Goal: Transaction & Acquisition: Book appointment/travel/reservation

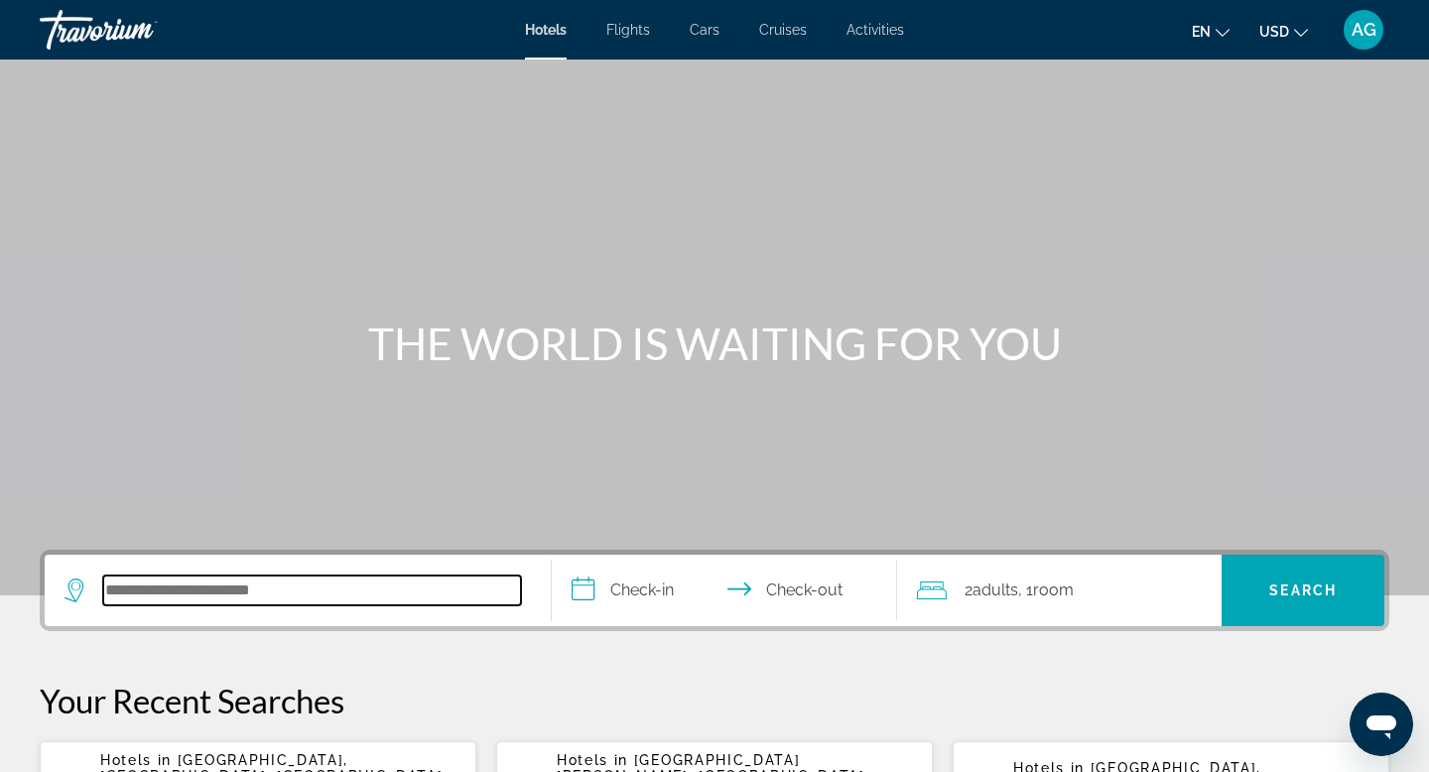
click at [177, 583] on input "Search hotel destination" at bounding box center [312, 591] width 418 height 30
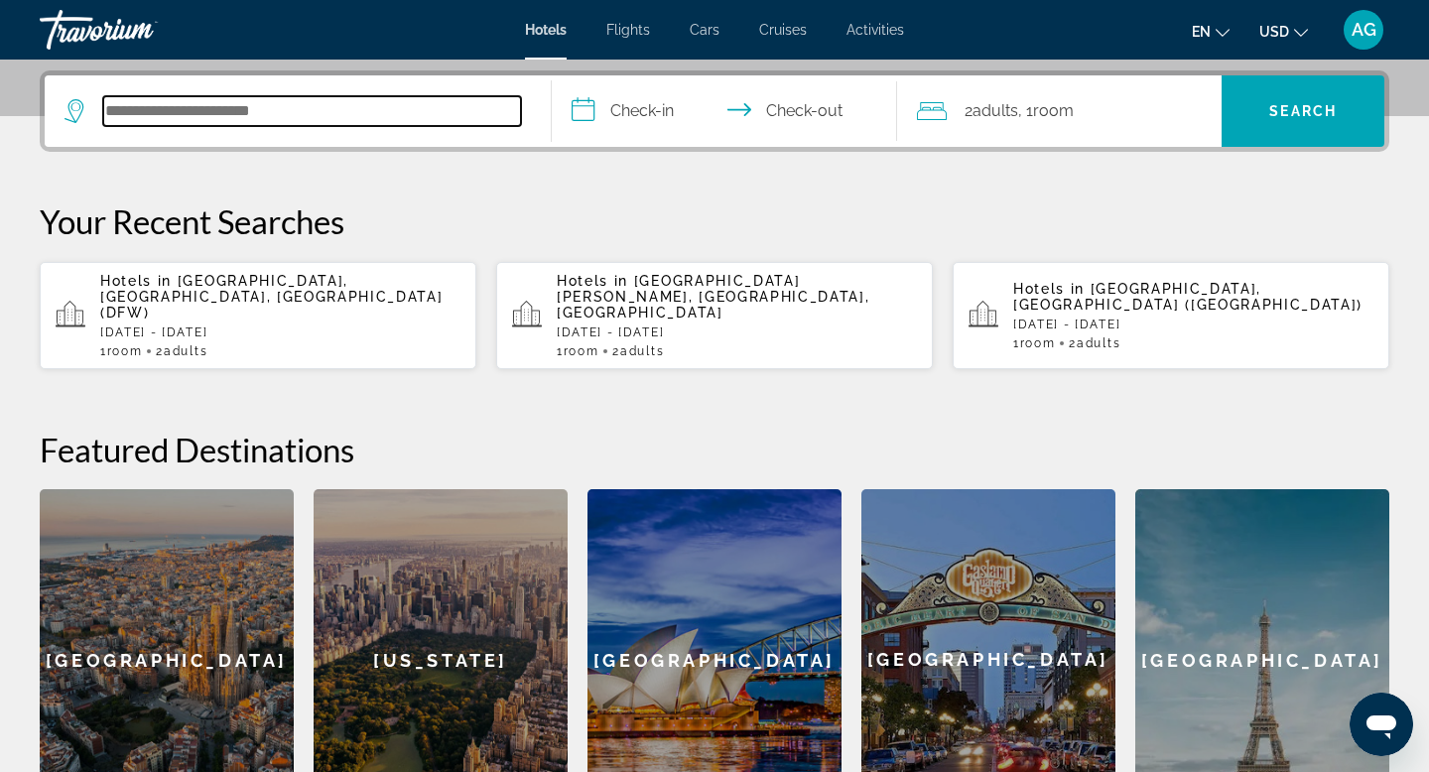
scroll to position [485, 0]
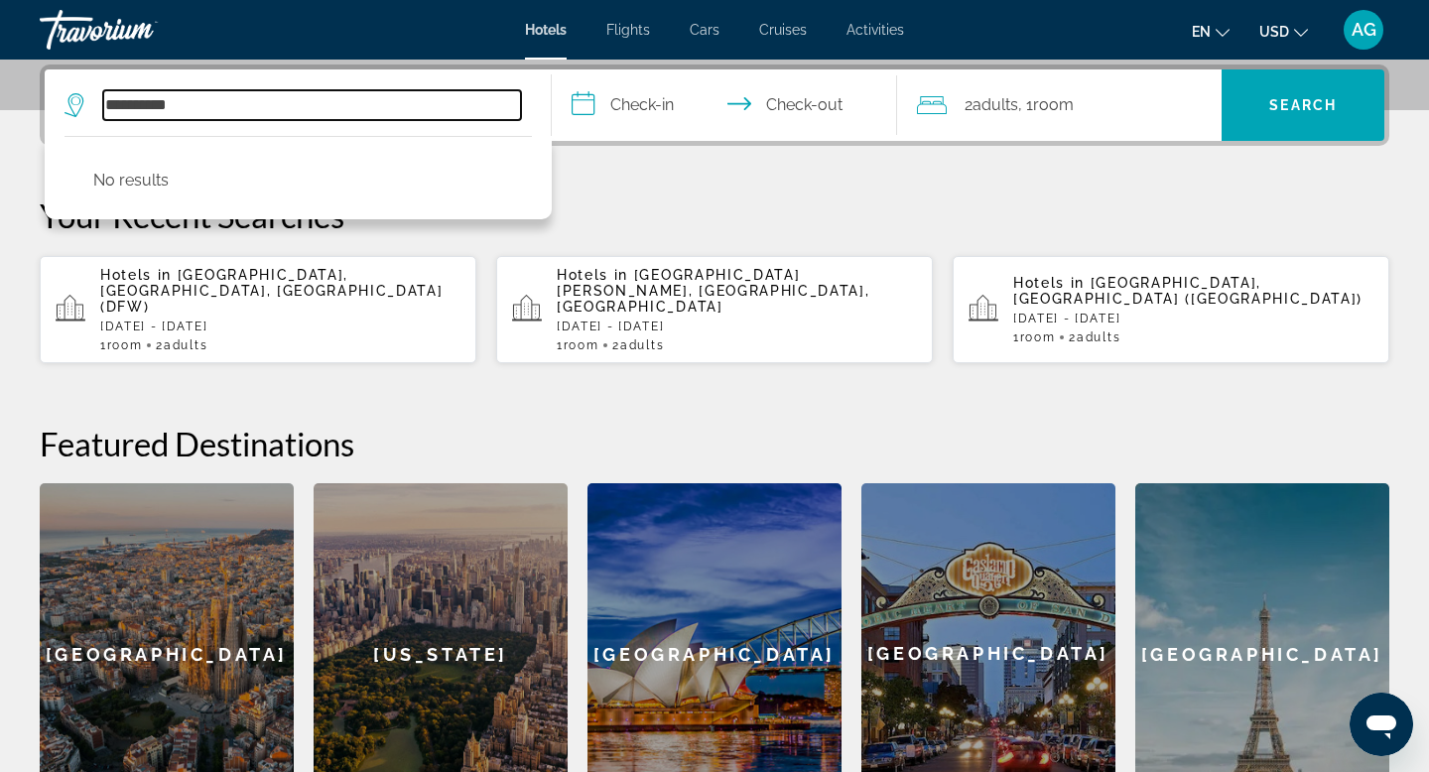
type input "**********"
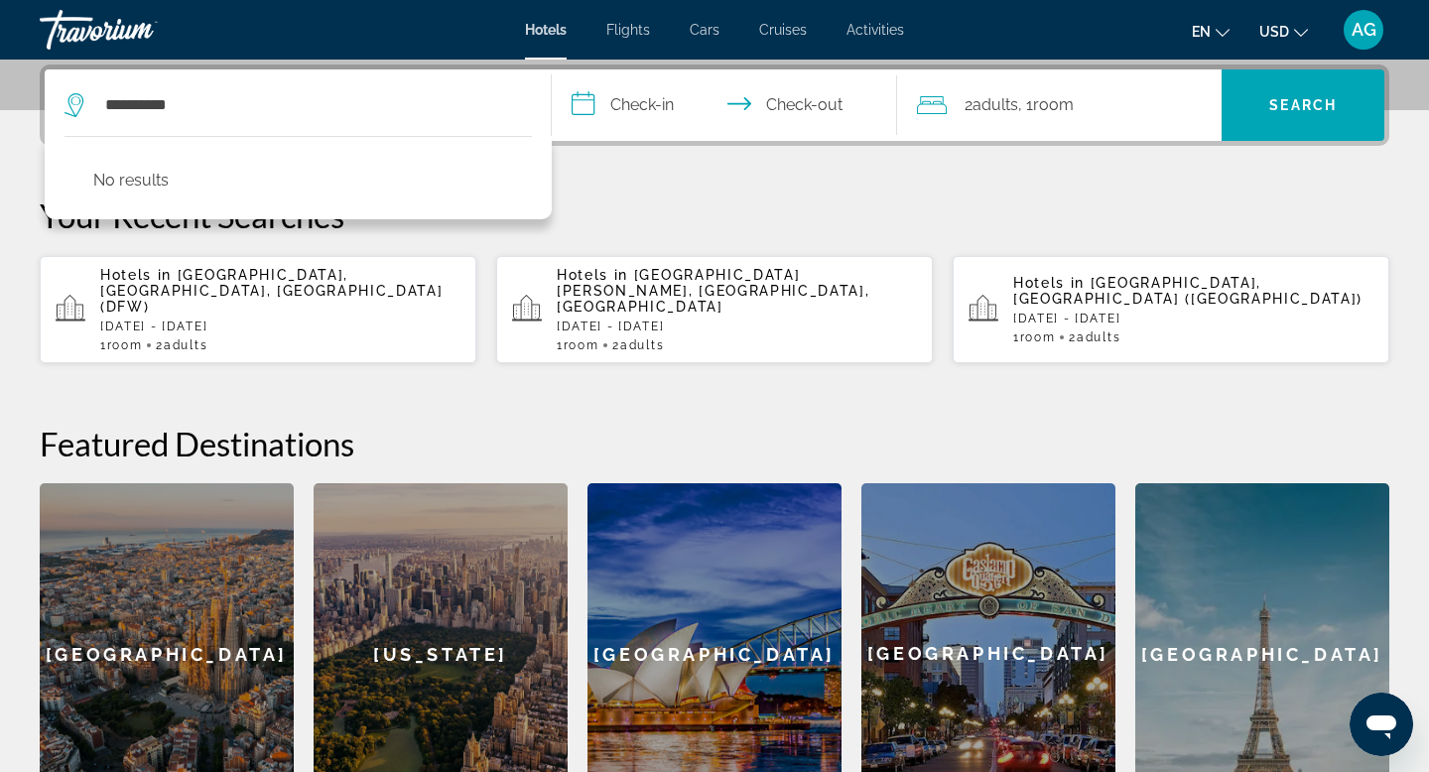
click at [203, 310] on div "Hotels in [GEOGRAPHIC_DATA], [GEOGRAPHIC_DATA], [GEOGRAPHIC_DATA] (DFW) [GEOGRA…" at bounding box center [280, 309] width 360 height 85
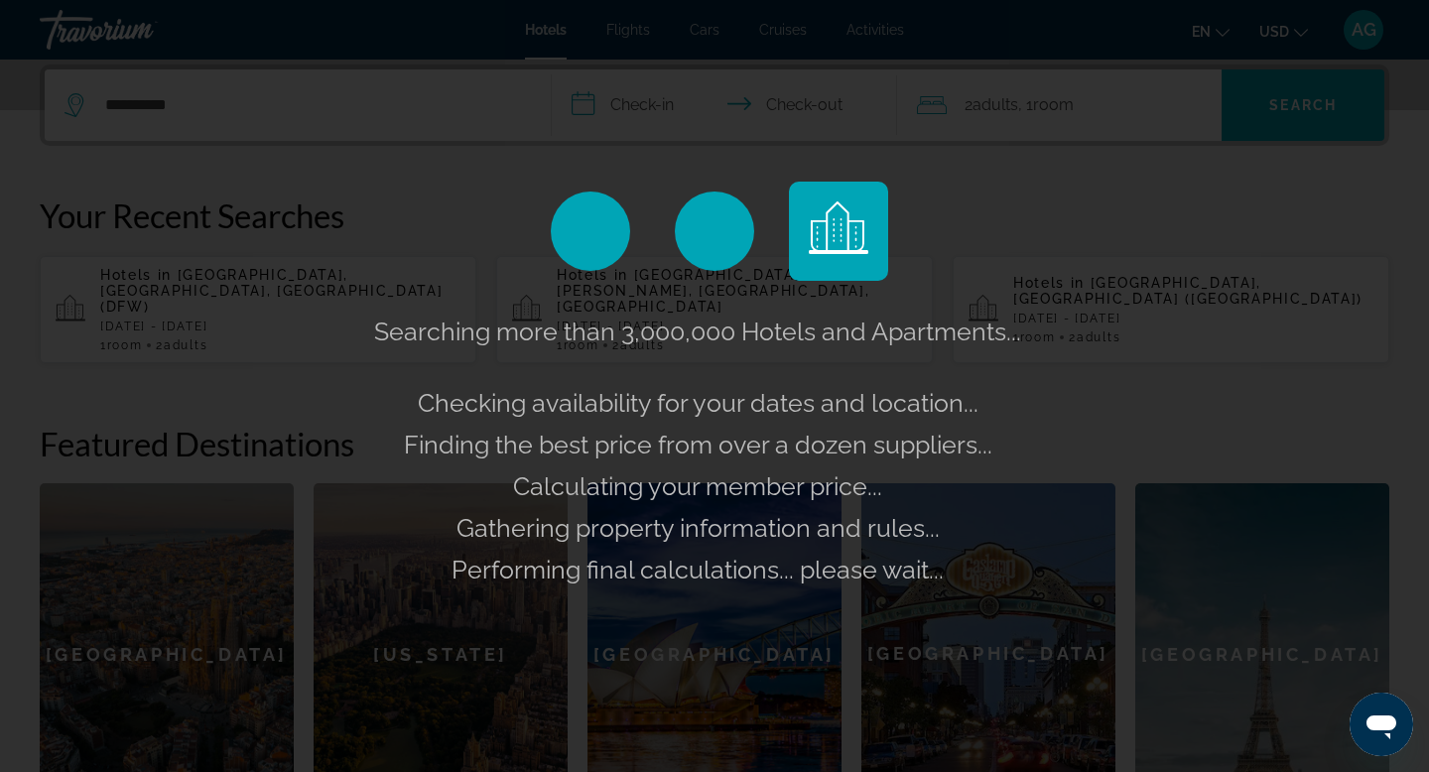
click at [225, 134] on div "Searching more than 3,000,000 Hotels and Apartments... Checking availability fo…" at bounding box center [714, 386] width 1429 height 772
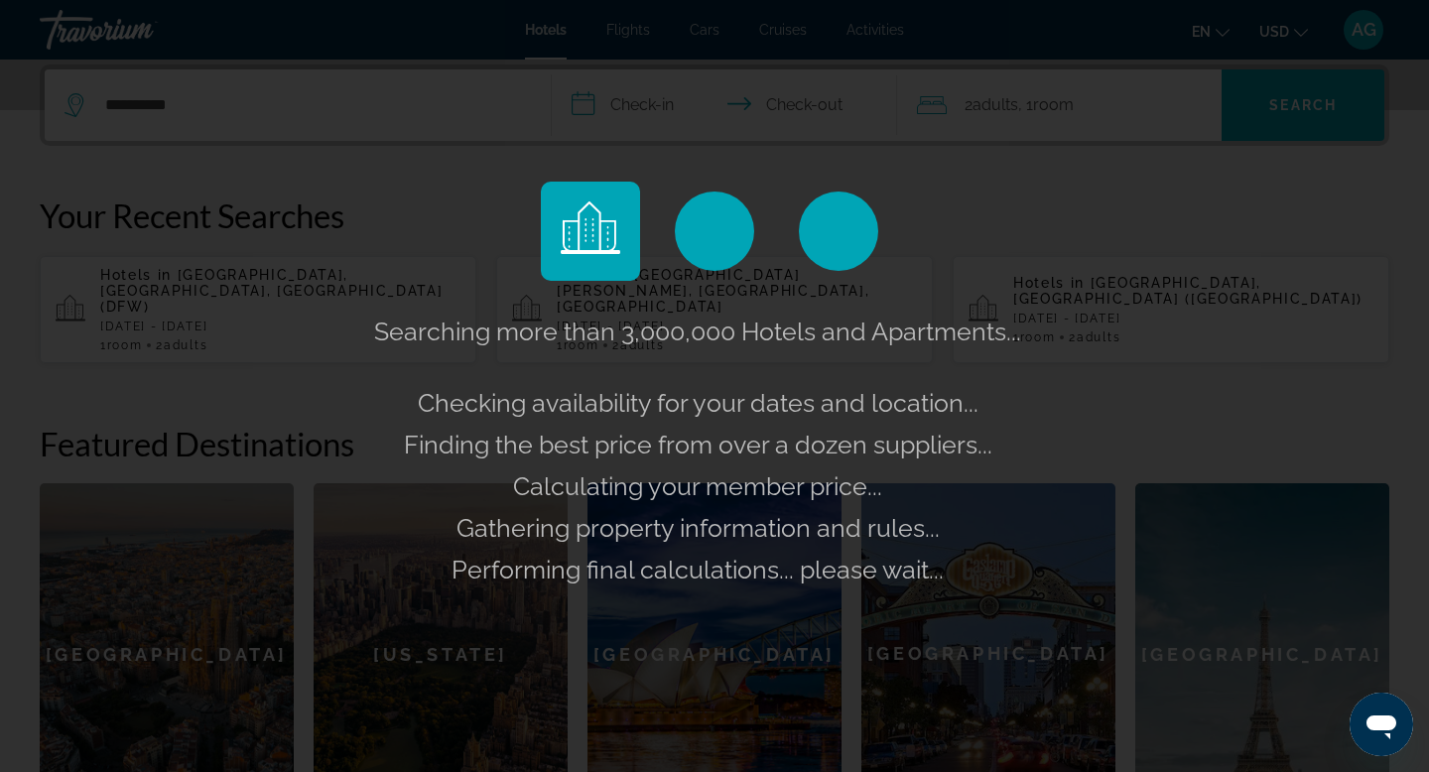
click at [220, 102] on div "Searching more than 3,000,000 Hotels and Apartments... Checking availability fo…" at bounding box center [714, 386] width 1429 height 772
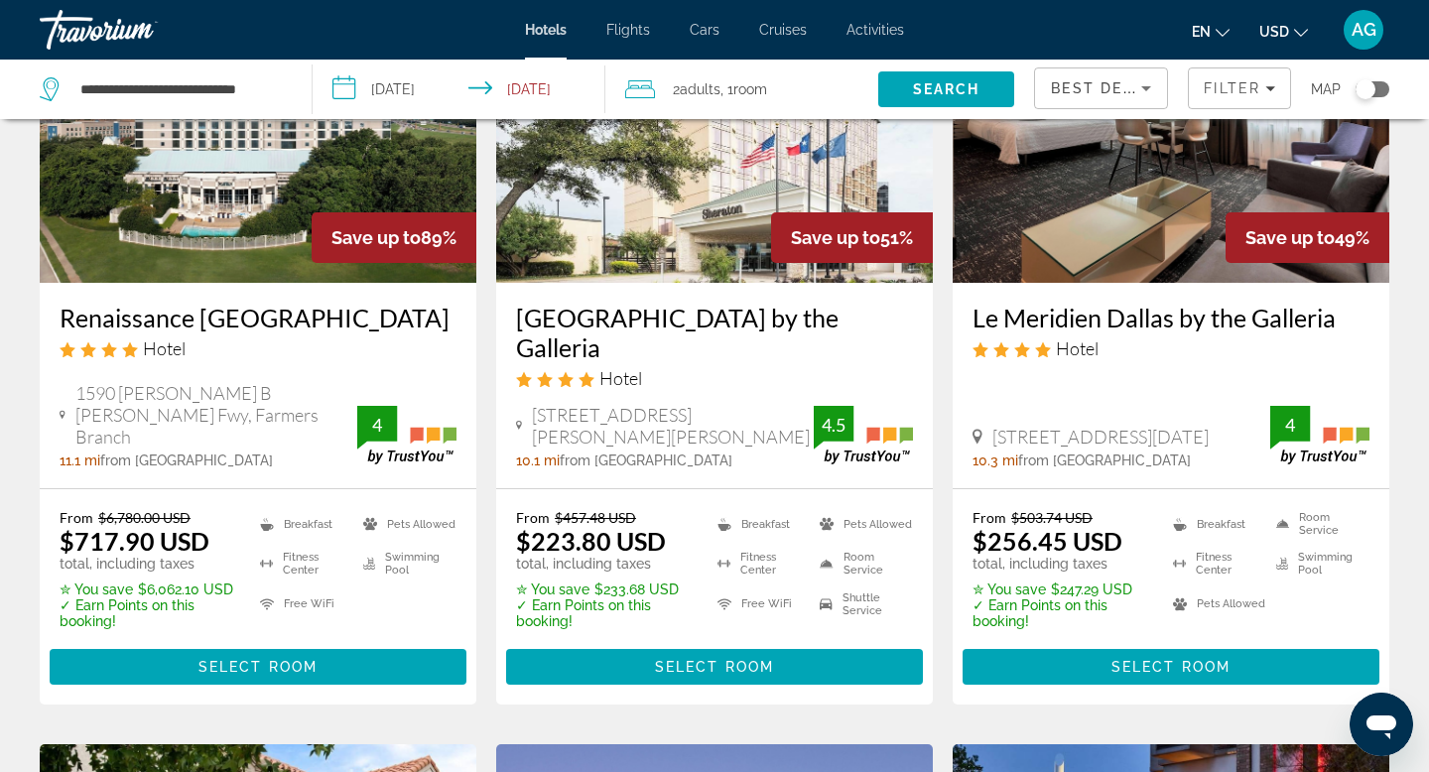
scroll to position [216, 0]
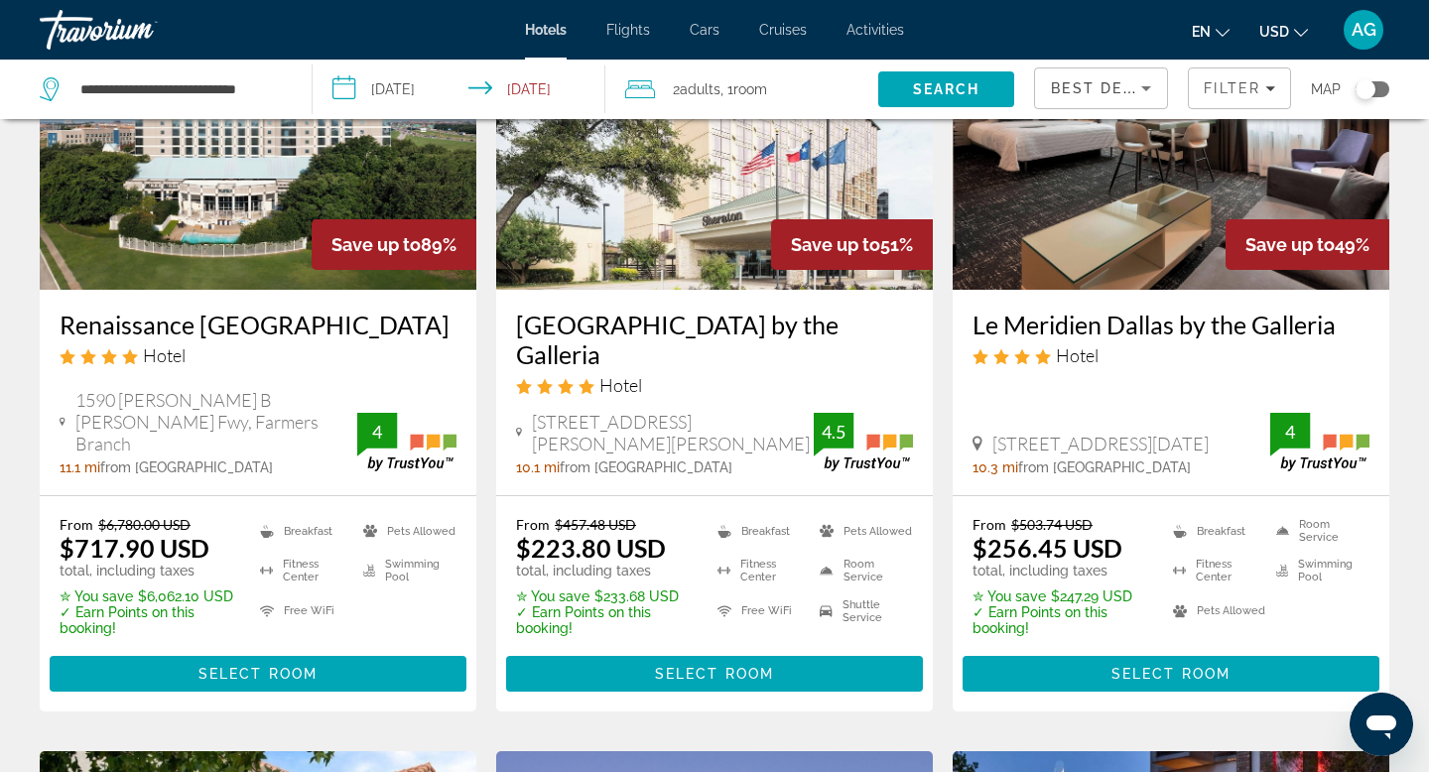
click at [596, 204] on img "Main content" at bounding box center [714, 131] width 437 height 318
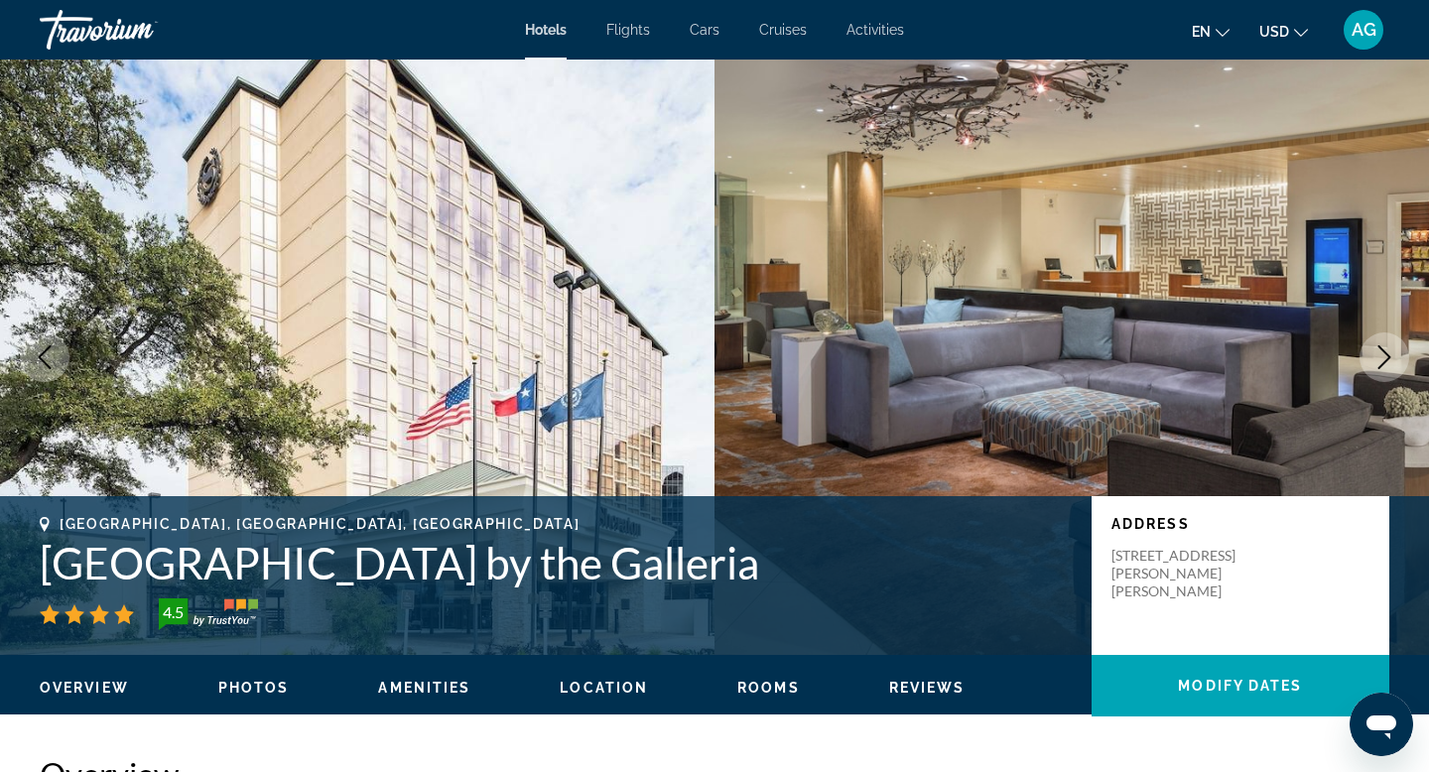
click at [1397, 361] on button "Next image" at bounding box center [1384, 357] width 50 height 50
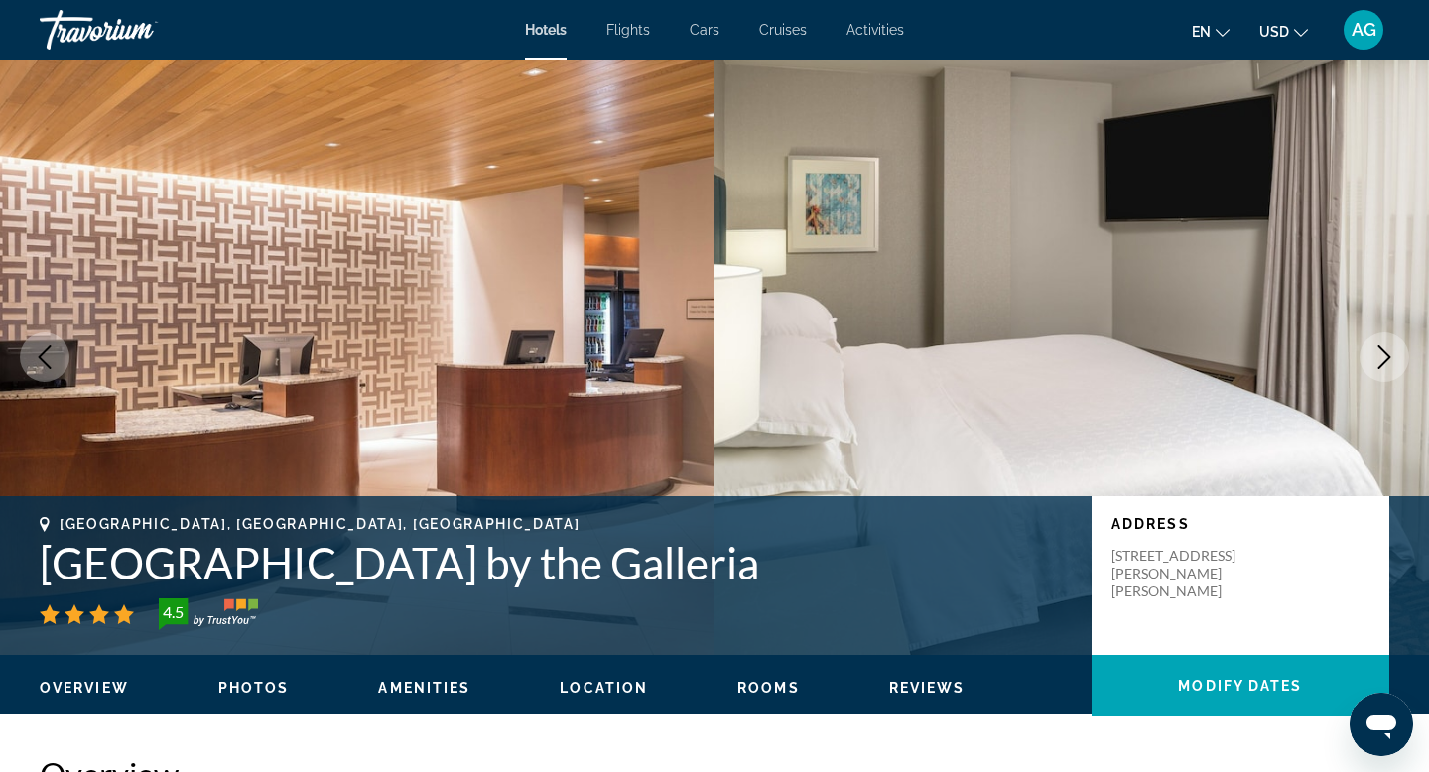
click at [1397, 361] on button "Next image" at bounding box center [1384, 357] width 50 height 50
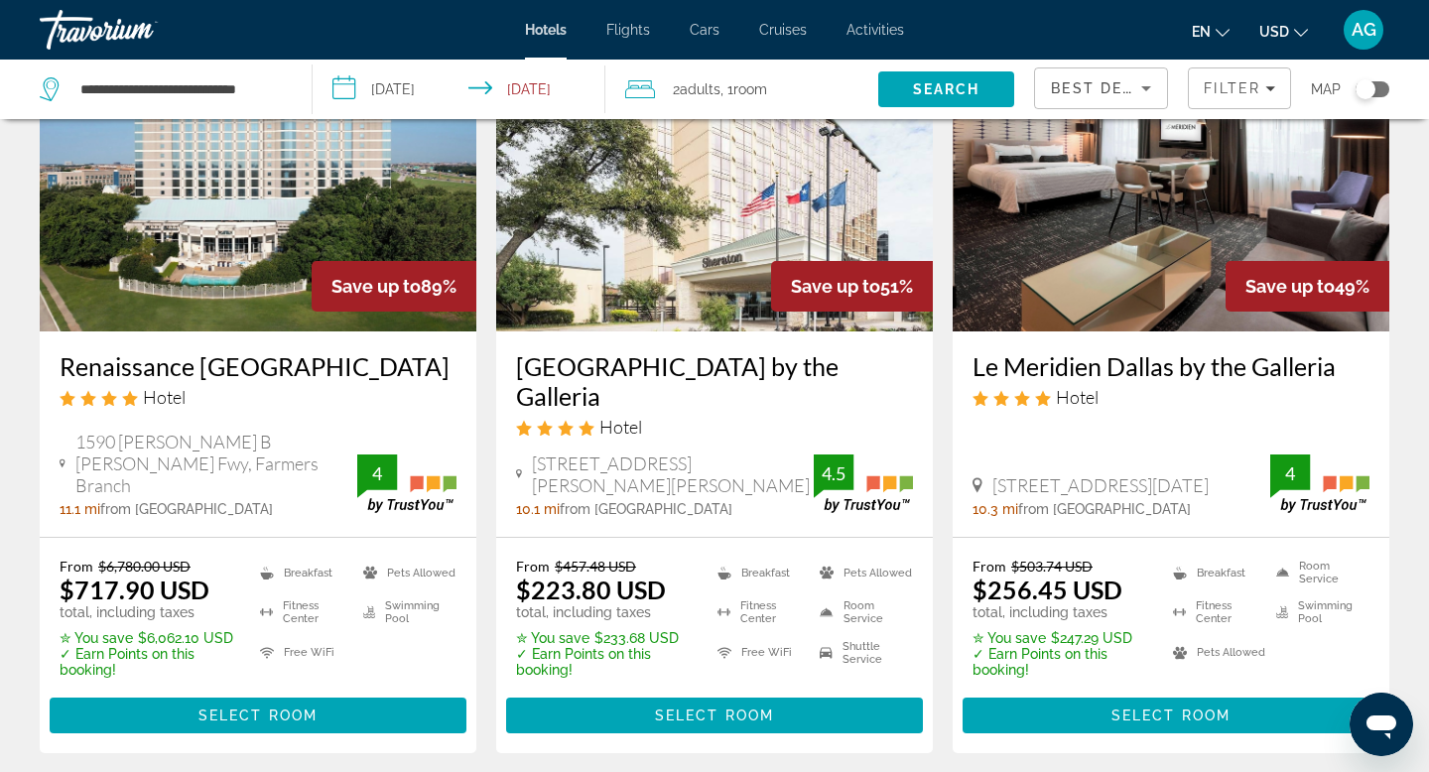
scroll to position [291, 0]
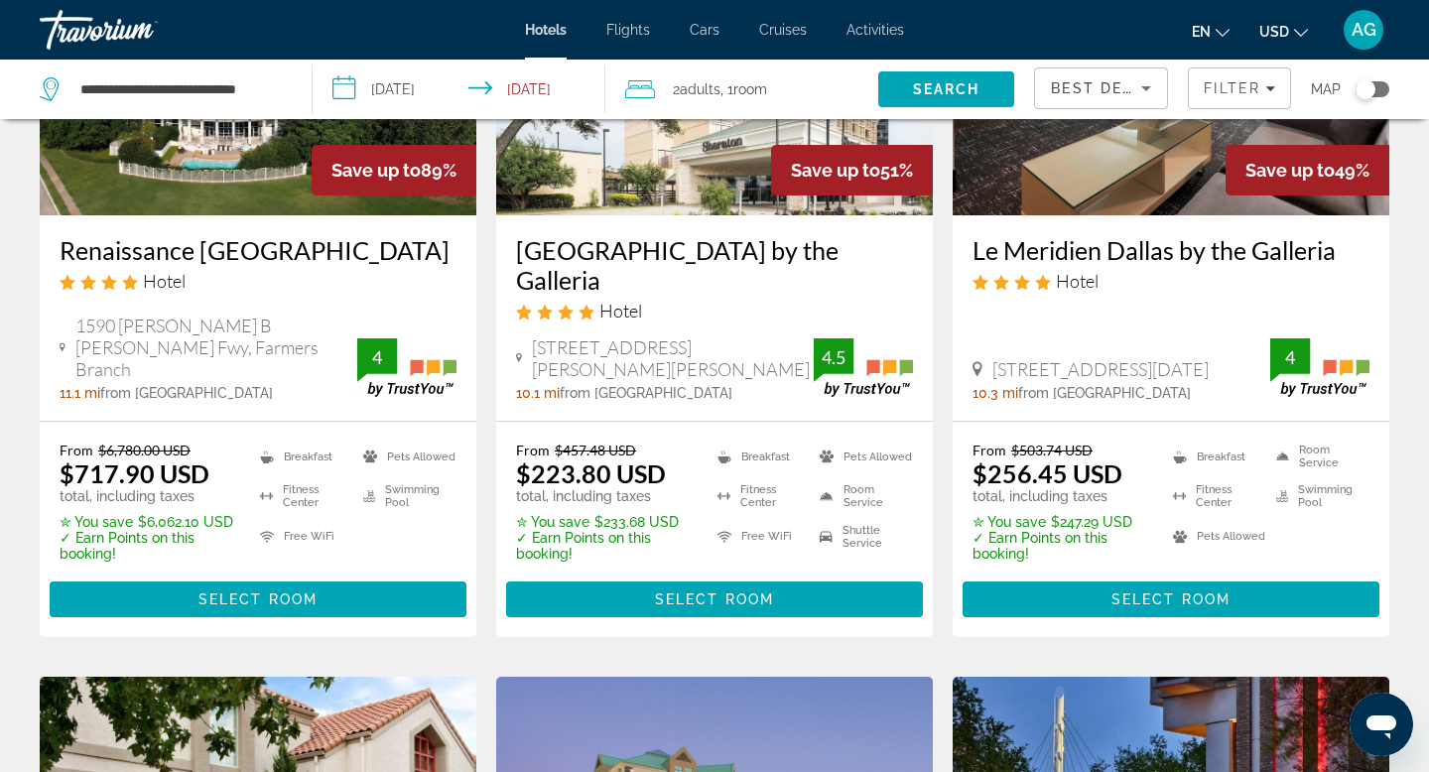
click at [1101, 194] on img "Main content" at bounding box center [1171, 57] width 437 height 318
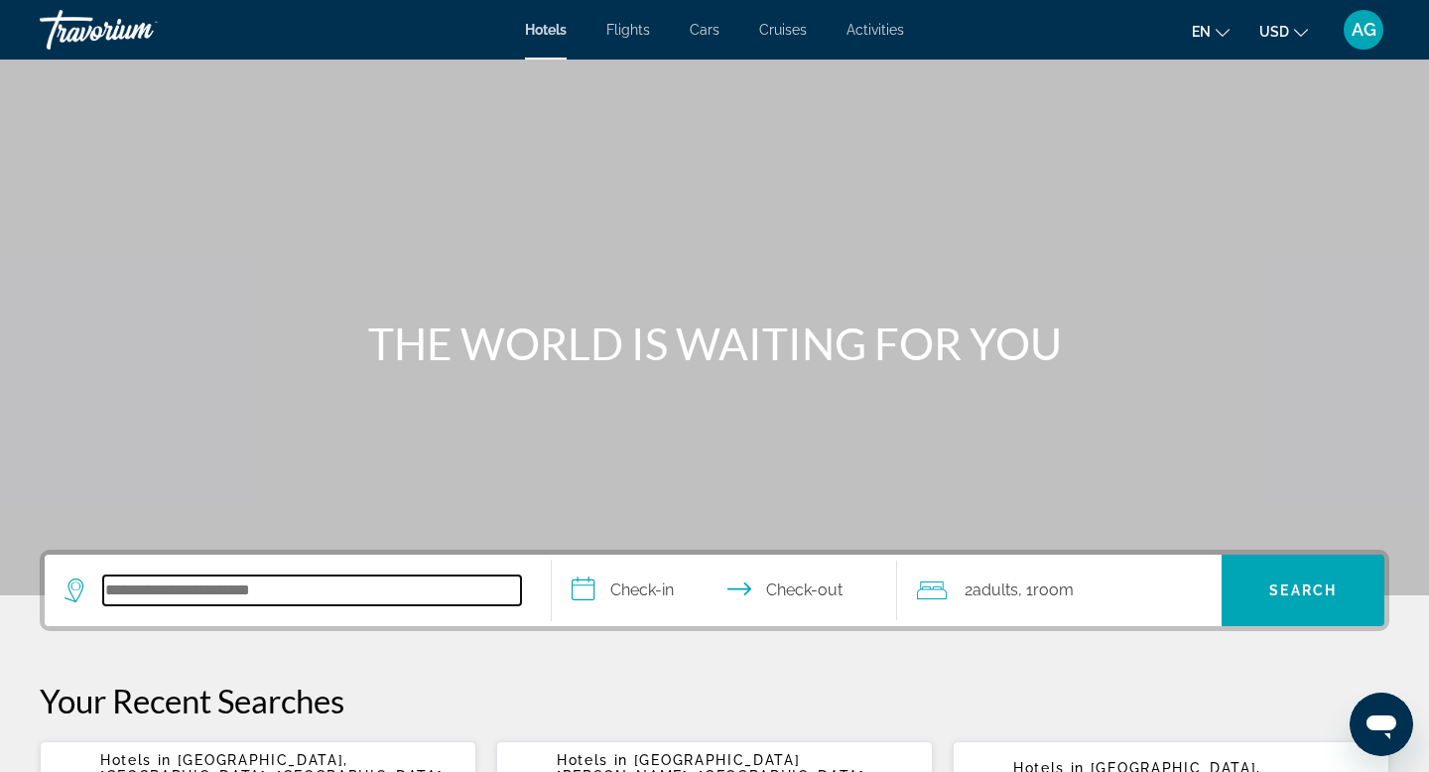
click at [279, 584] on input "Search hotel destination" at bounding box center [312, 591] width 418 height 30
click at [159, 587] on input "Search hotel destination" at bounding box center [312, 591] width 418 height 30
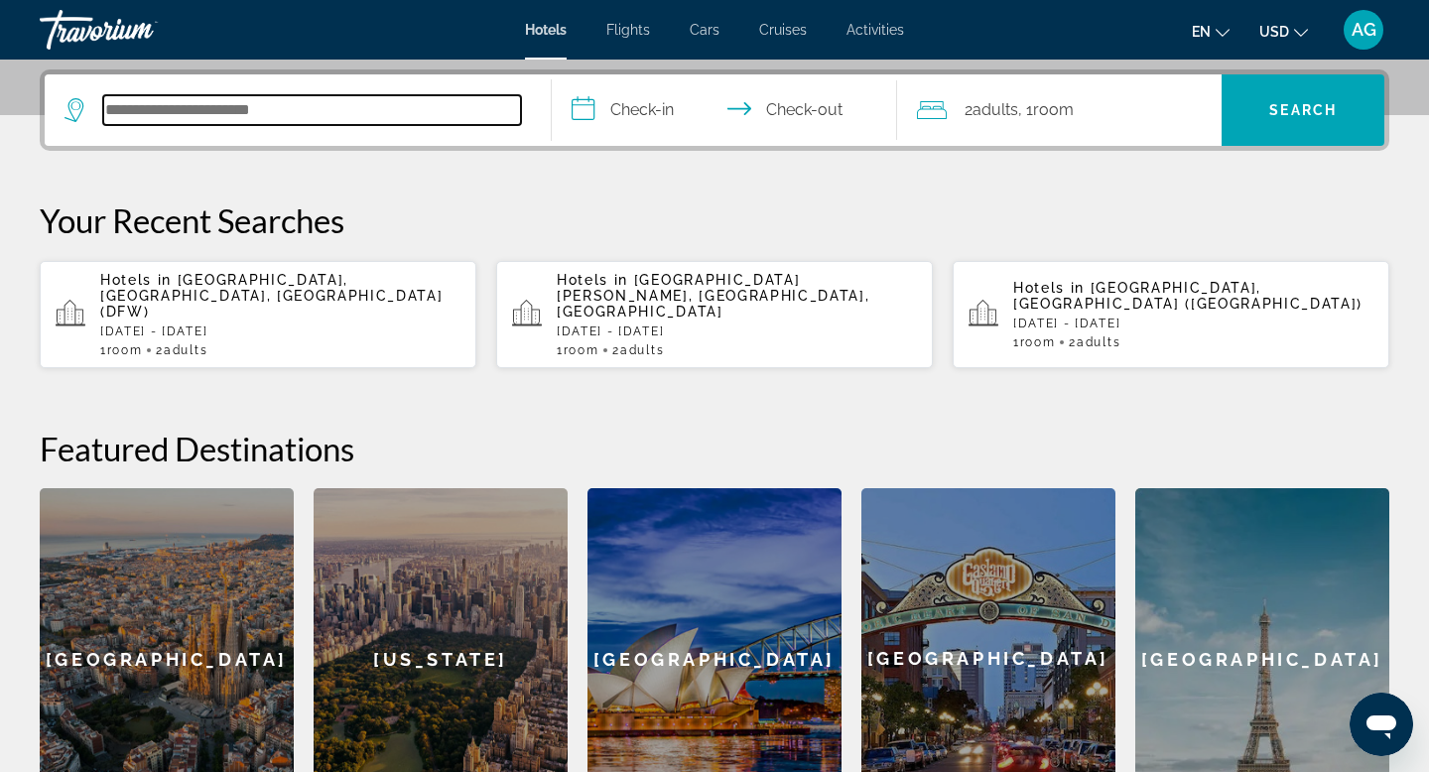
scroll to position [485, 0]
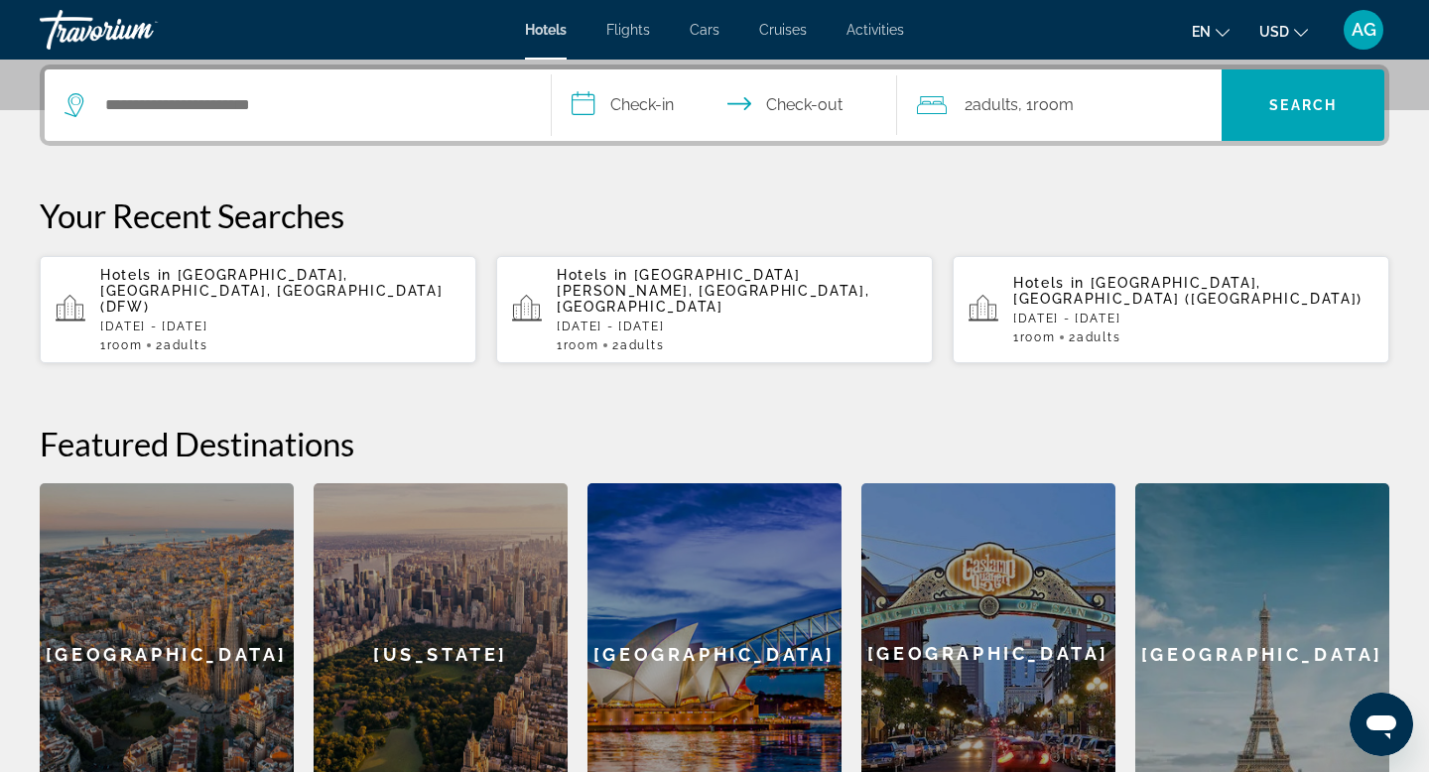
click at [192, 312] on div "Hotels in [GEOGRAPHIC_DATA], [GEOGRAPHIC_DATA], [GEOGRAPHIC_DATA] (DFW) [GEOGRA…" at bounding box center [280, 309] width 360 height 85
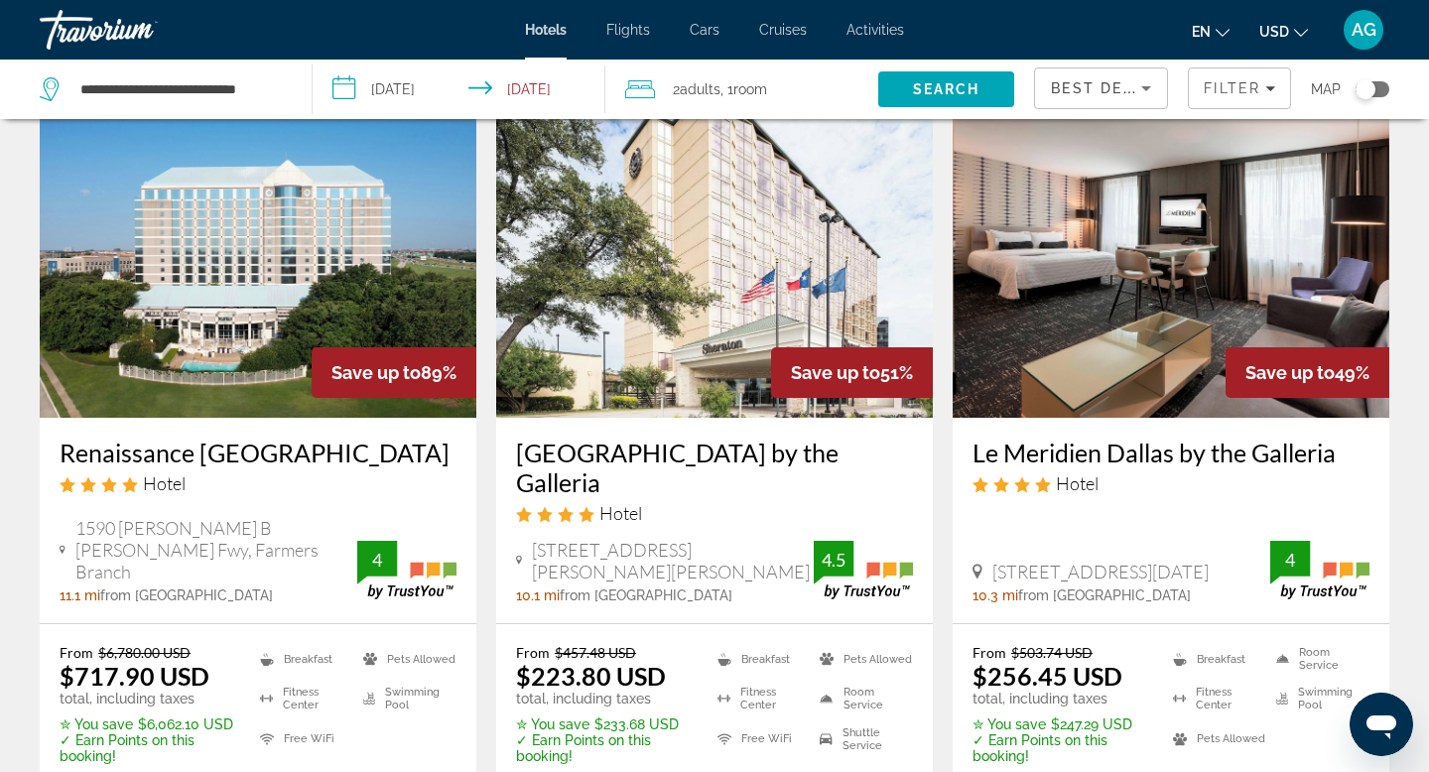
scroll to position [90, 0]
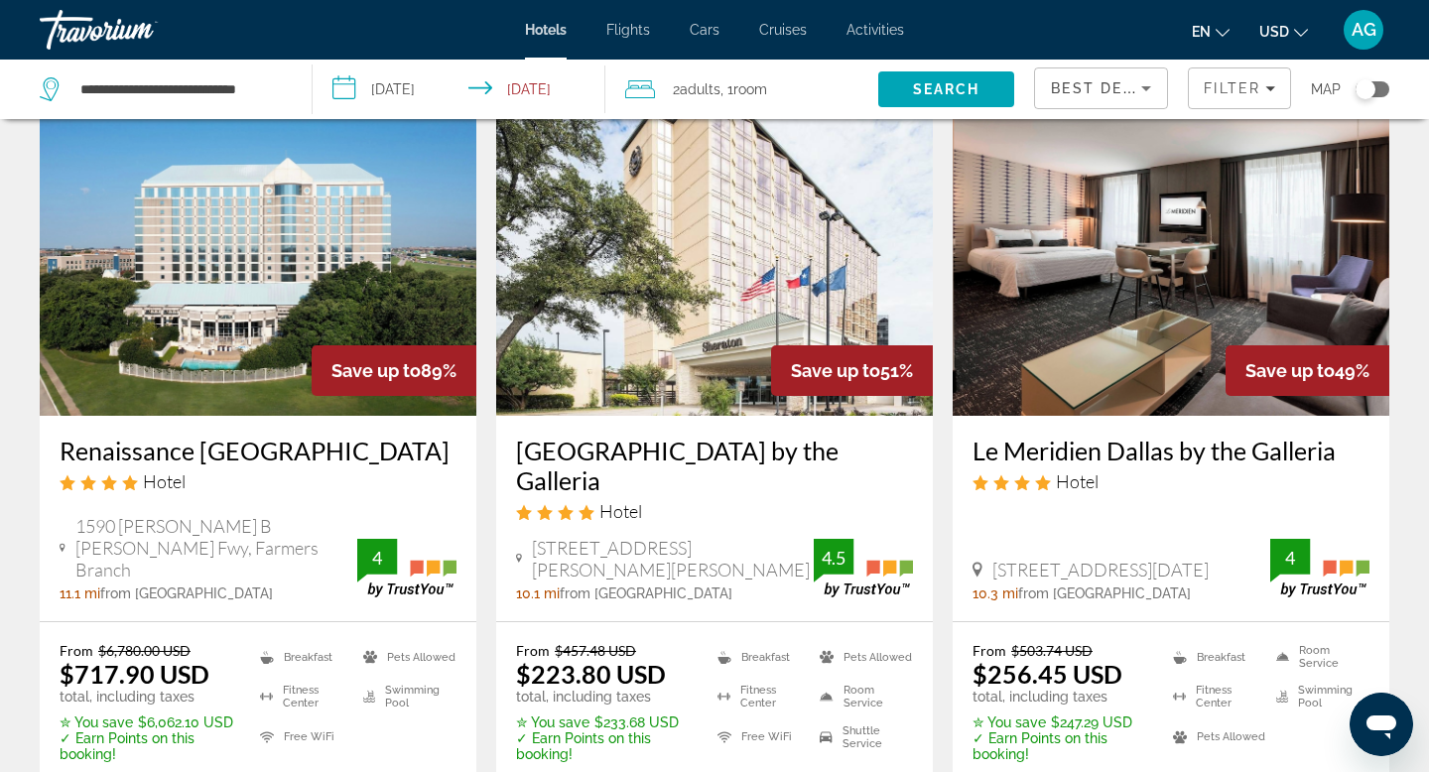
click at [1123, 334] on img "Main content" at bounding box center [1171, 257] width 437 height 318
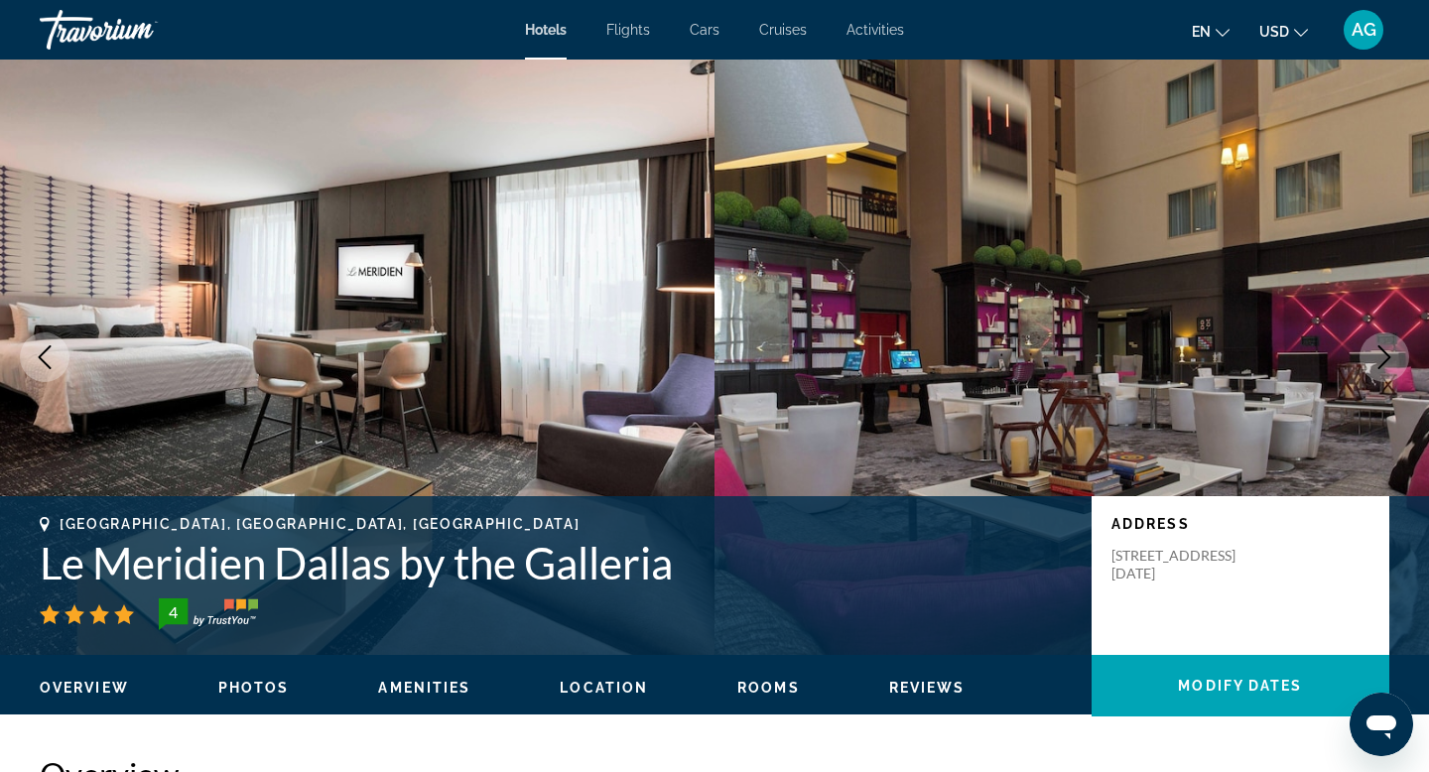
click at [1379, 357] on icon "Next image" at bounding box center [1384, 357] width 24 height 24
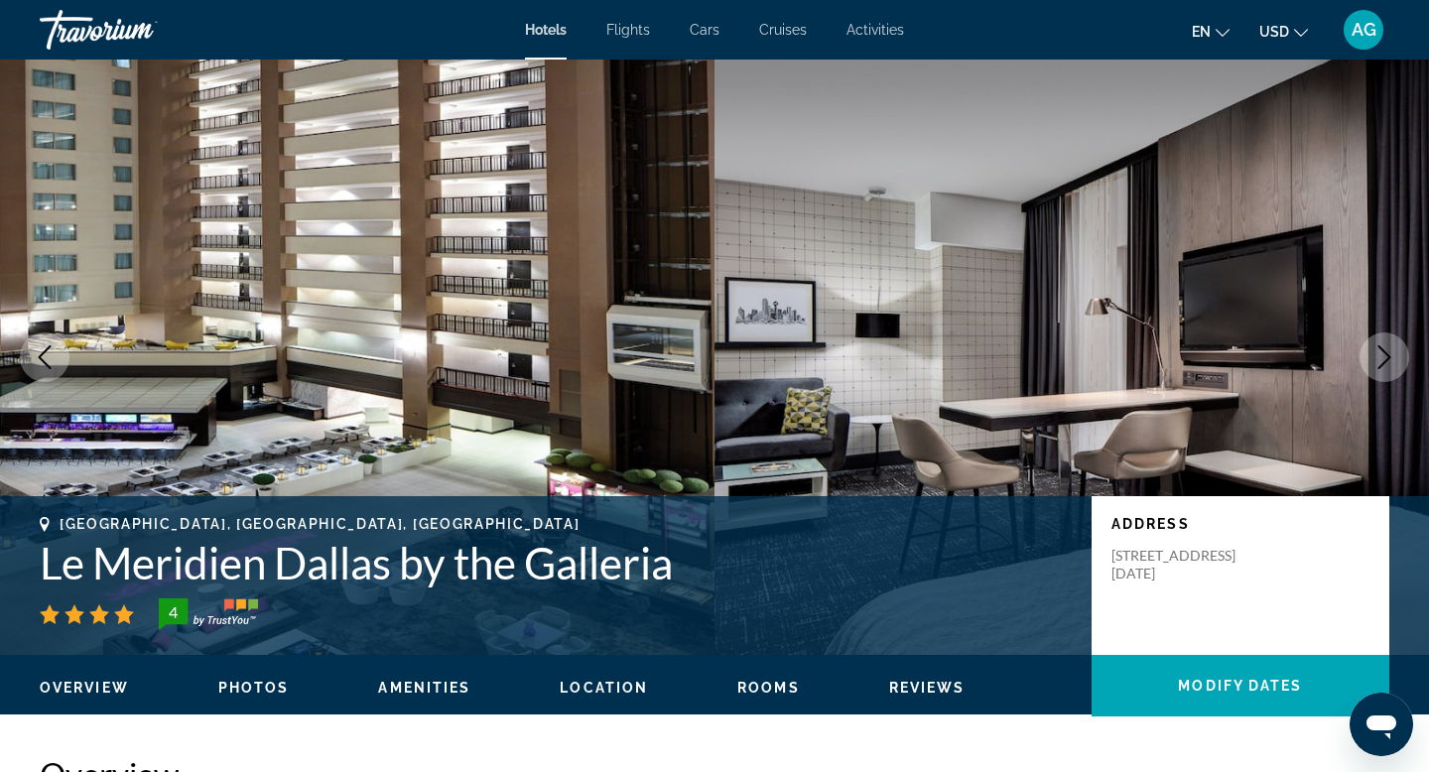
click at [1379, 357] on icon "Next image" at bounding box center [1384, 357] width 24 height 24
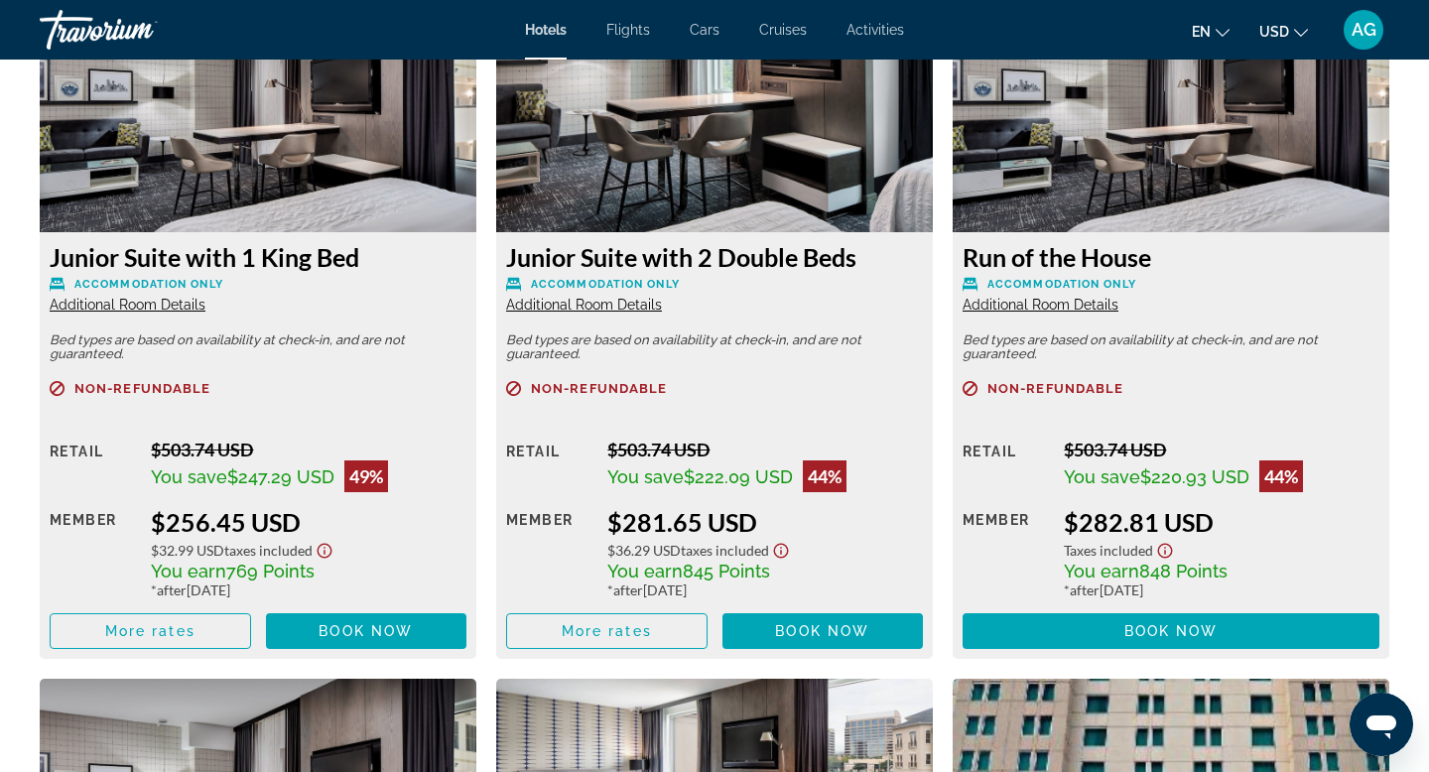
scroll to position [2850, 0]
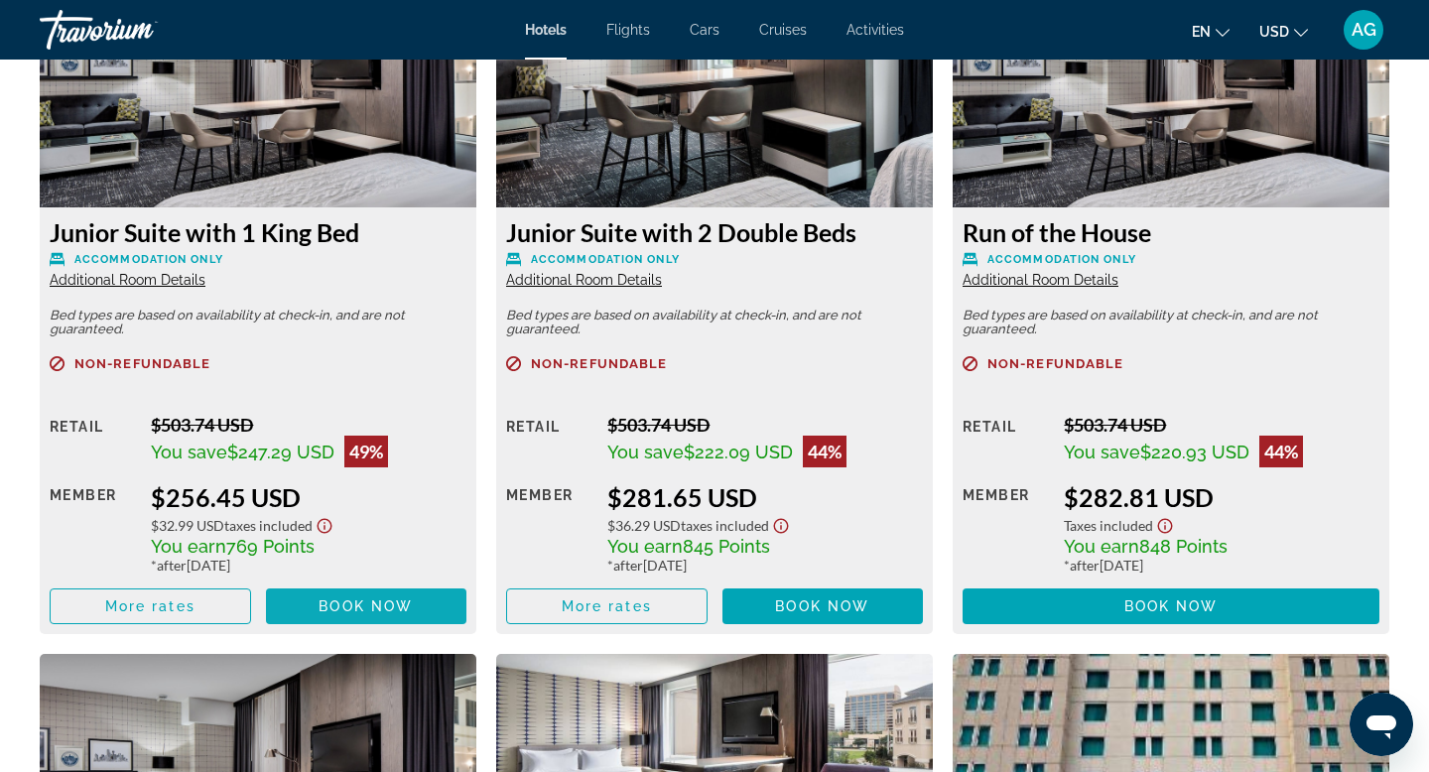
click at [423, 596] on span "Main content" at bounding box center [366, 606] width 201 height 48
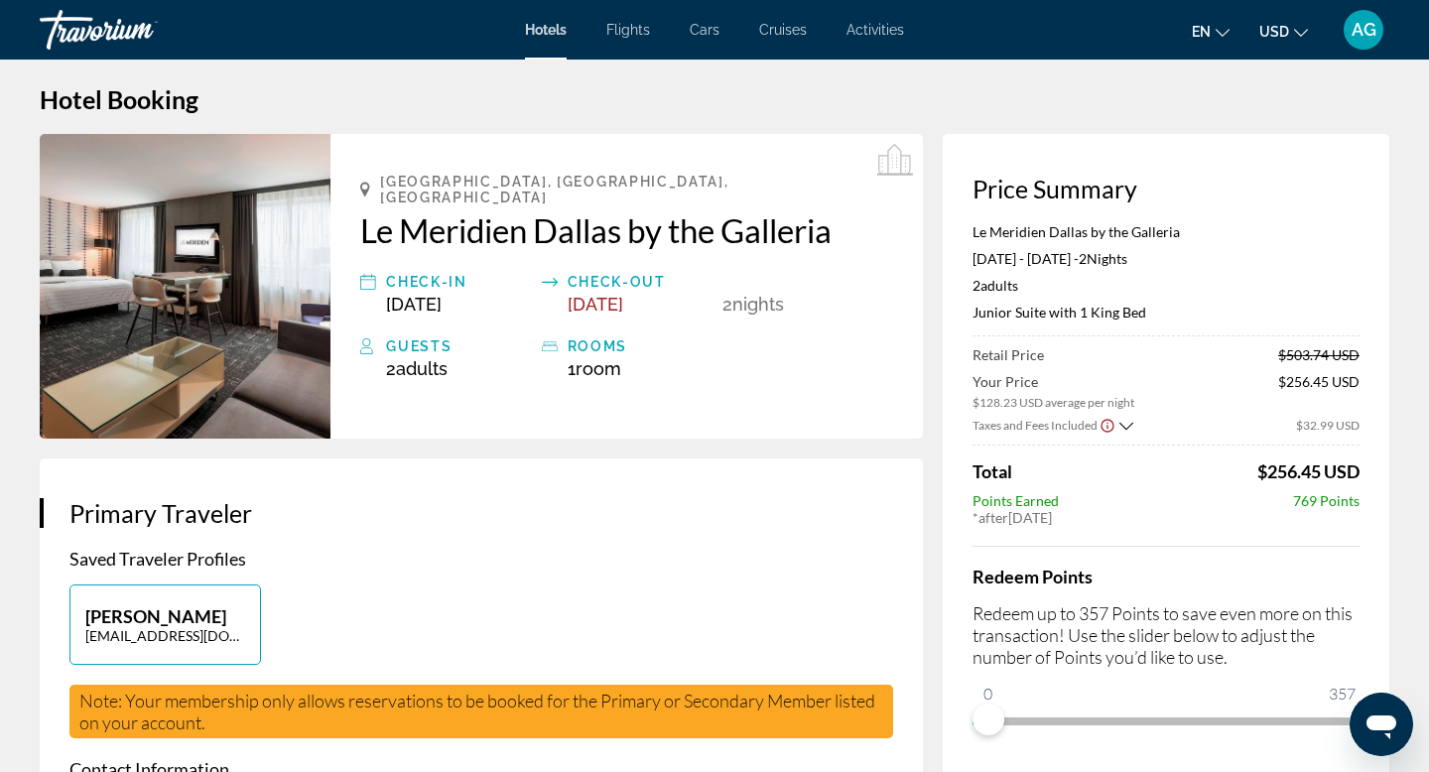
scroll to position [19, 0]
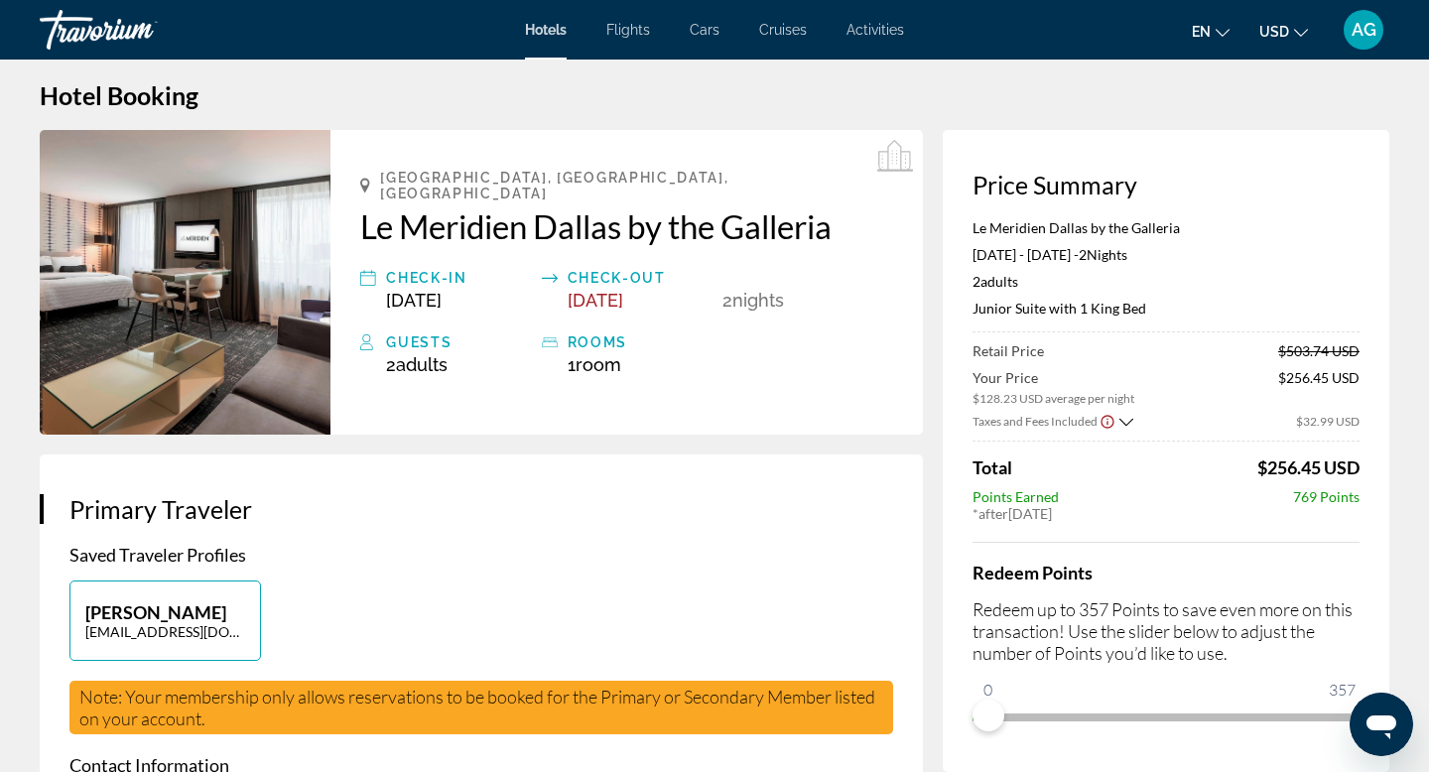
drag, startPoint x: 838, startPoint y: 209, endPoint x: 1037, endPoint y: 13, distance: 279.3
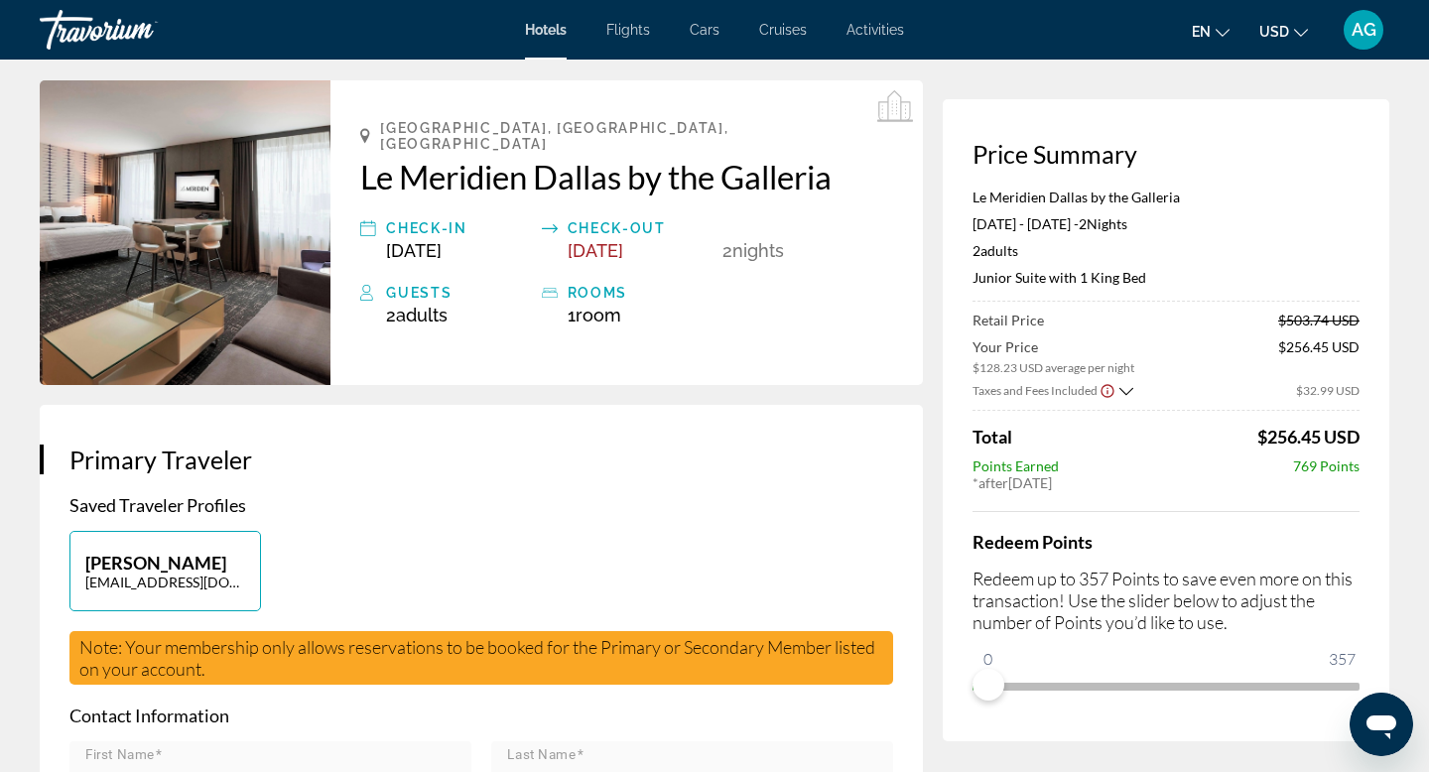
scroll to position [66, 0]
